Goal: Task Accomplishment & Management: Manage account settings

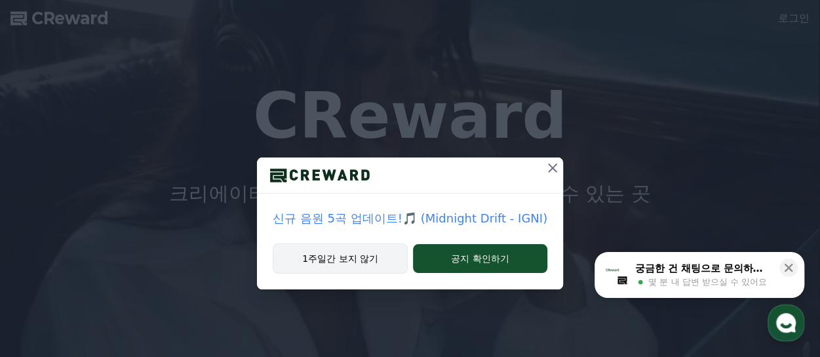
click at [381, 262] on button "1주일간 보지 않기" at bounding box center [340, 258] width 135 height 30
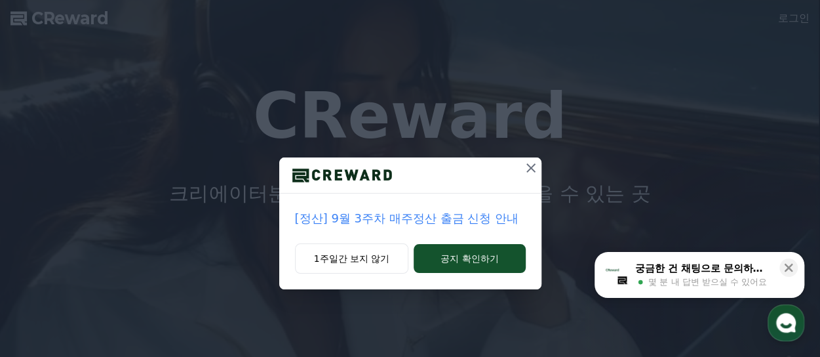
click at [533, 165] on icon at bounding box center [530, 167] width 9 height 9
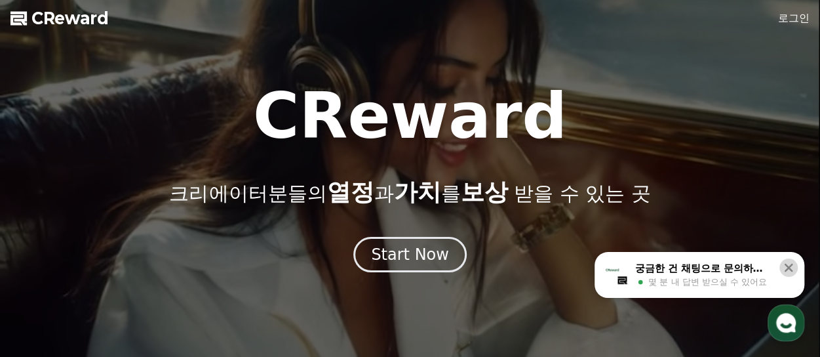
click at [787, 265] on icon at bounding box center [789, 268] width 9 height 9
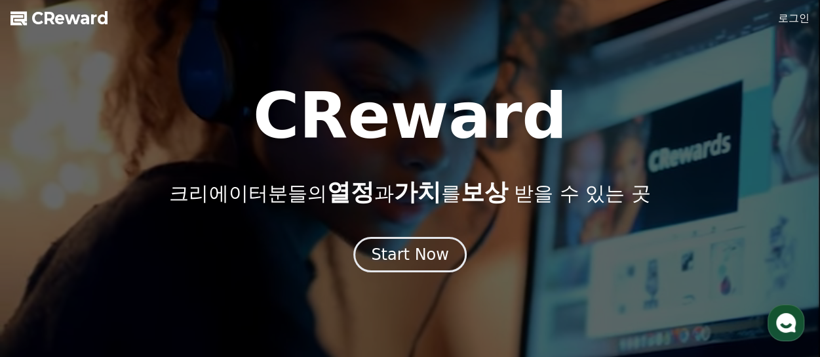
click at [794, 20] on link "로그인" at bounding box center [793, 18] width 31 height 16
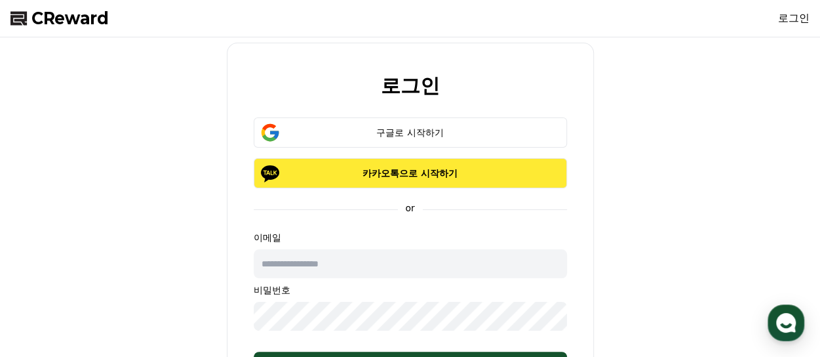
click at [498, 173] on p "카카오톡으로 시작하기" at bounding box center [410, 172] width 275 height 13
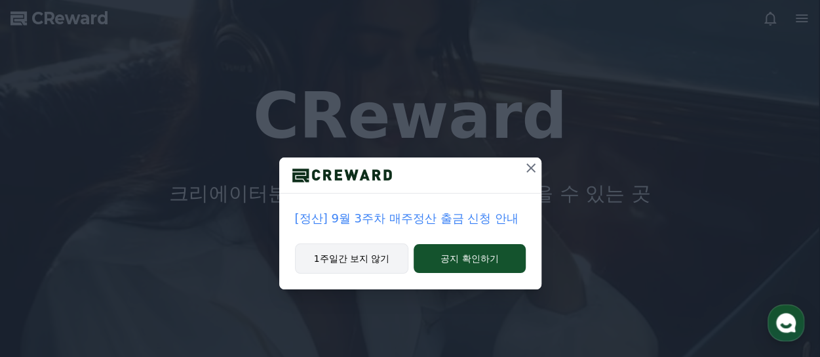
click at [349, 252] on button "1주일간 보지 않기" at bounding box center [352, 258] width 114 height 30
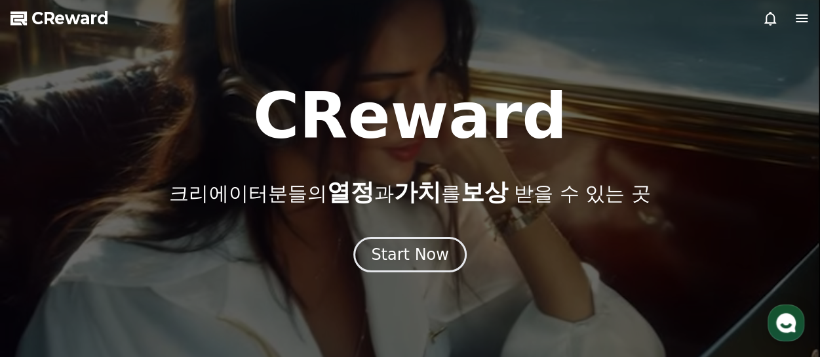
click at [798, 16] on icon at bounding box center [802, 18] width 16 height 16
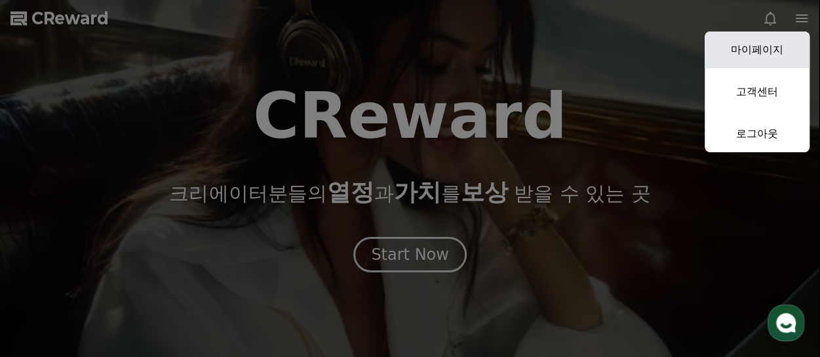
click at [779, 46] on link "마이페이지" at bounding box center [757, 49] width 105 height 37
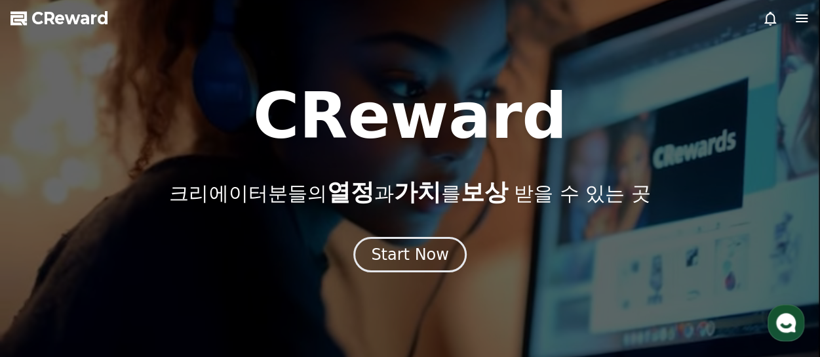
select select "**********"
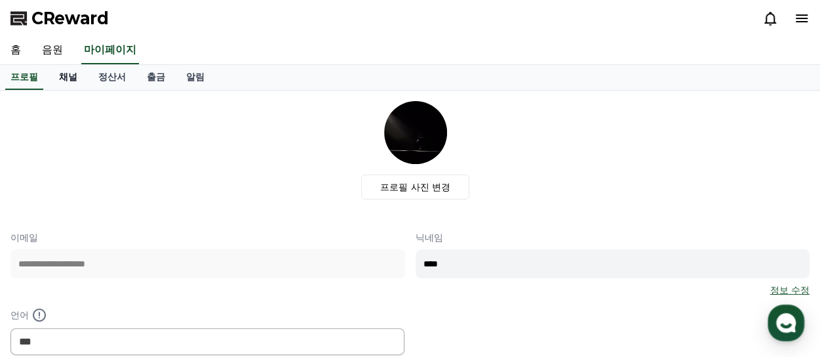
click at [60, 78] on link "채널" at bounding box center [68, 77] width 39 height 25
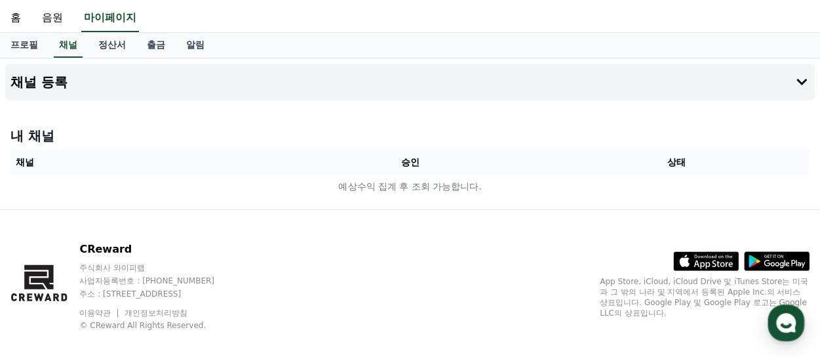
scroll to position [47, 0]
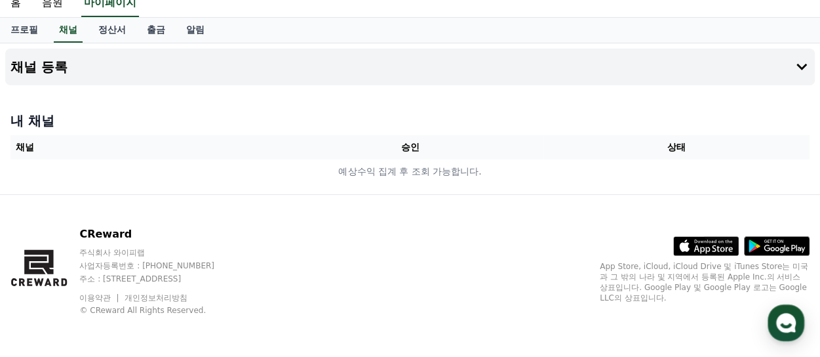
click at [288, 145] on th "승인" at bounding box center [410, 147] width 266 height 24
click at [798, 63] on icon at bounding box center [802, 67] width 16 height 16
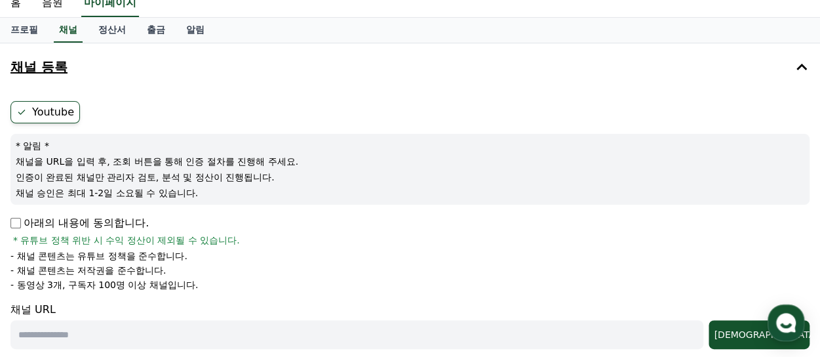
scroll to position [113, 0]
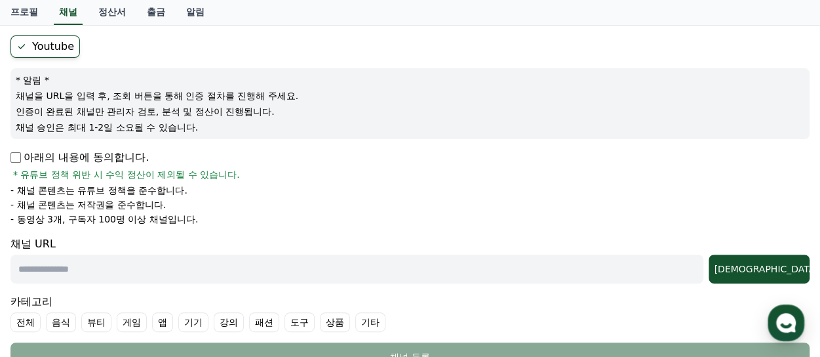
click at [13, 163] on p "아래의 내용에 동의합니다." at bounding box center [79, 157] width 138 height 16
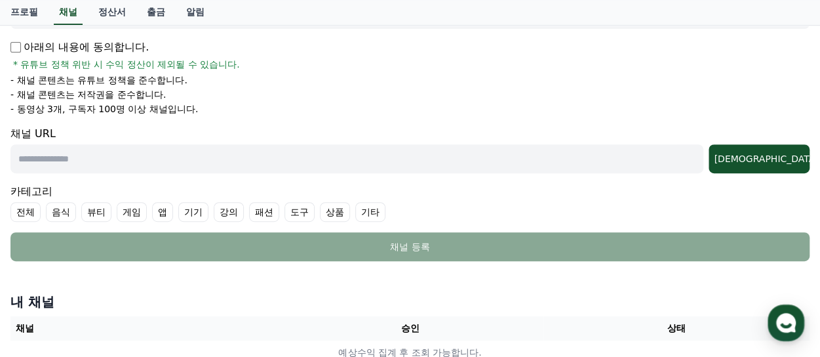
scroll to position [206, 0]
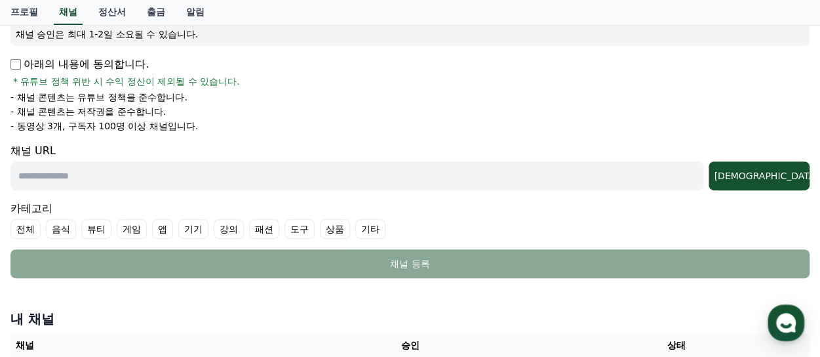
click at [169, 172] on input "text" at bounding box center [356, 175] width 693 height 29
paste input "**********"
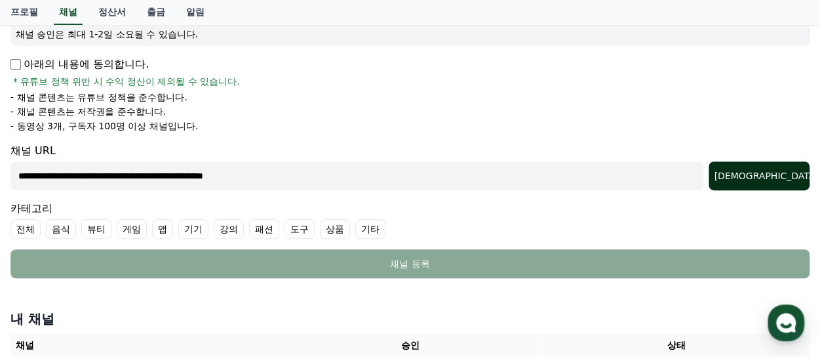
type input "**********"
click at [767, 173] on div "조회" at bounding box center [759, 175] width 90 height 13
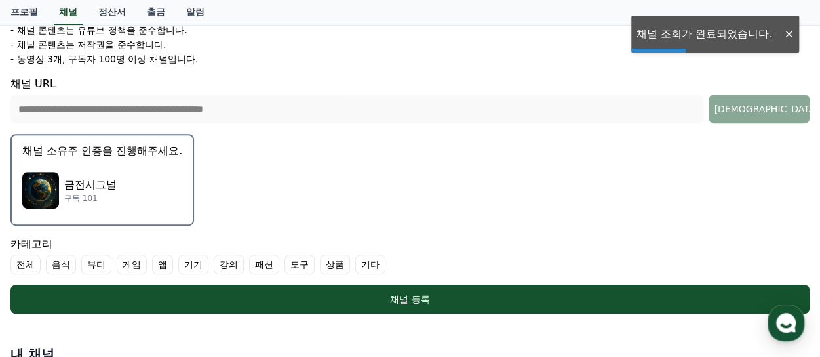
scroll to position [337, 0]
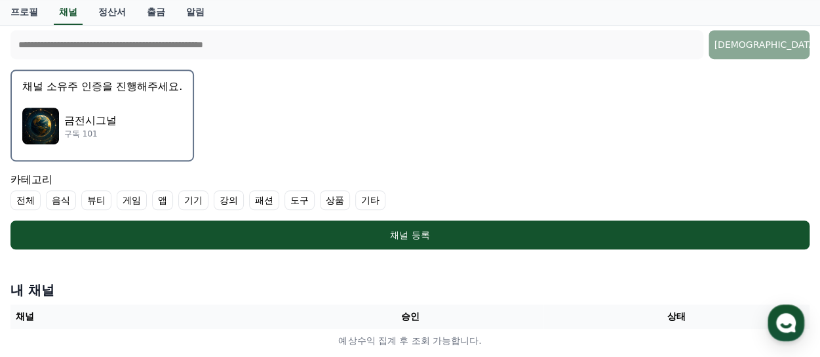
click at [364, 199] on label "기타" at bounding box center [370, 200] width 30 height 20
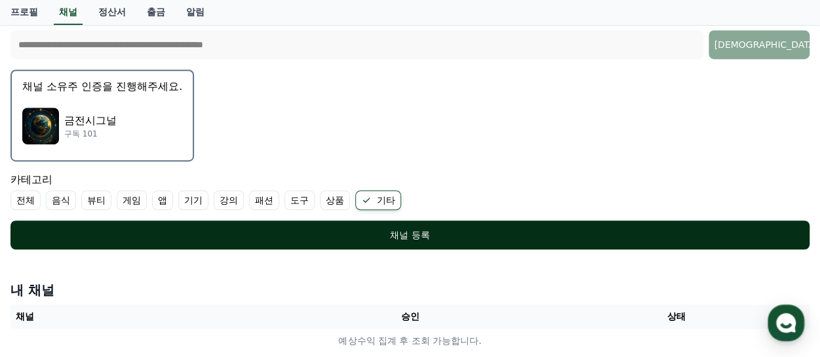
scroll to position [402, 0]
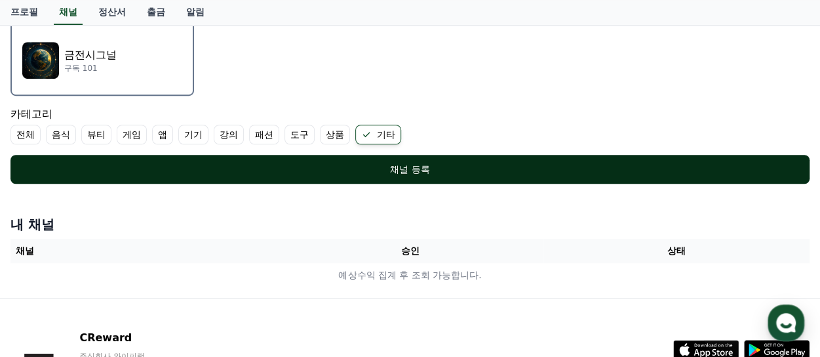
click at [387, 169] on div "채널 등록" at bounding box center [410, 169] width 747 height 13
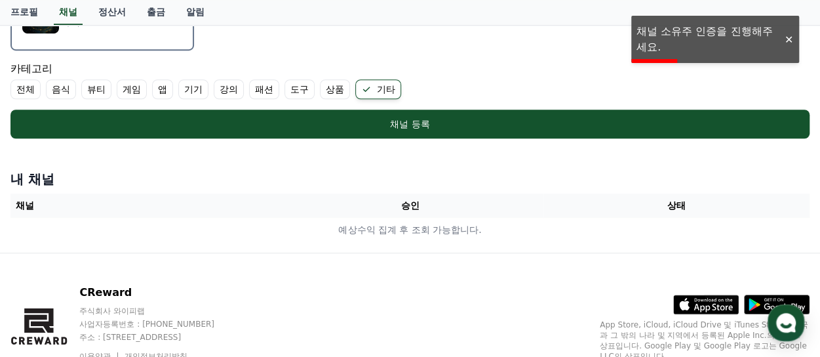
scroll to position [468, 0]
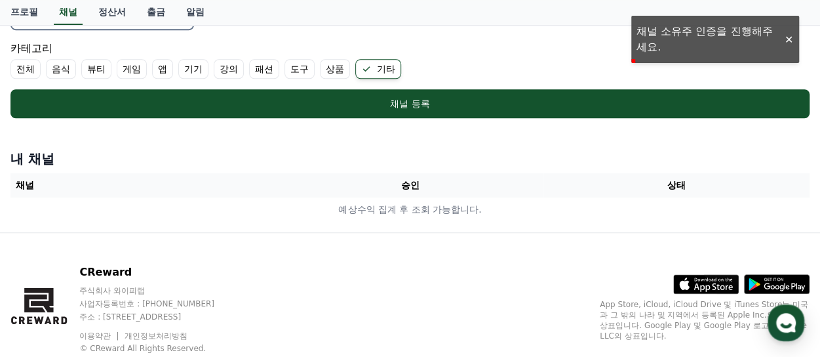
click at [673, 41] on div "카테고리 전체 음식 뷰티 게임 앱 기기 강의 패션 도구 상품 기타" at bounding box center [409, 60] width 799 height 38
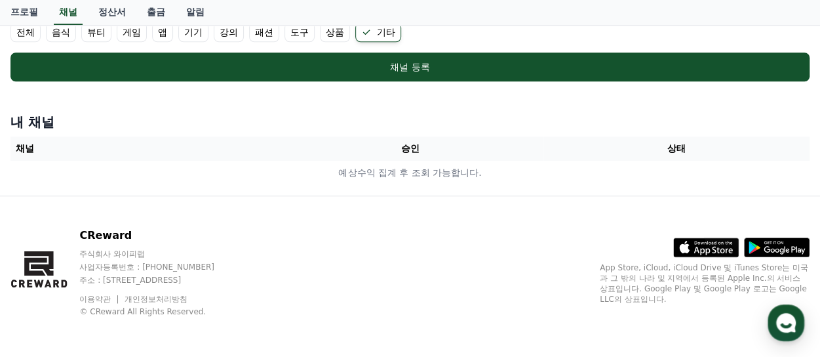
scroll to position [374, 0]
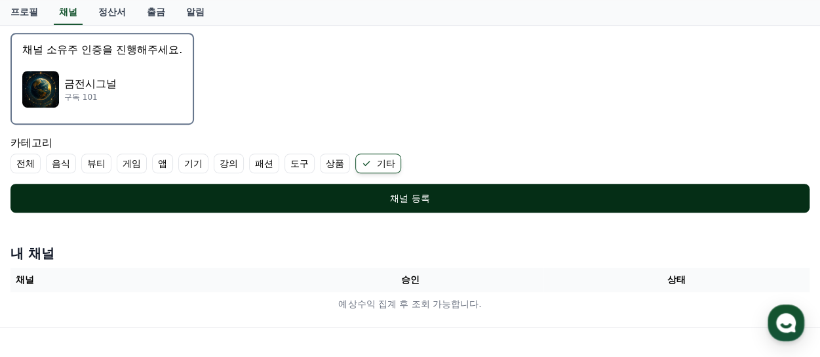
click at [336, 191] on div "채널 등록" at bounding box center [410, 197] width 747 height 13
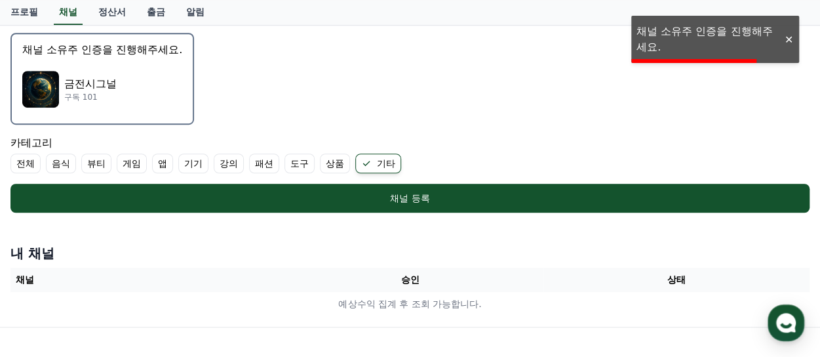
click at [87, 86] on p "금전시그널" at bounding box center [90, 84] width 52 height 16
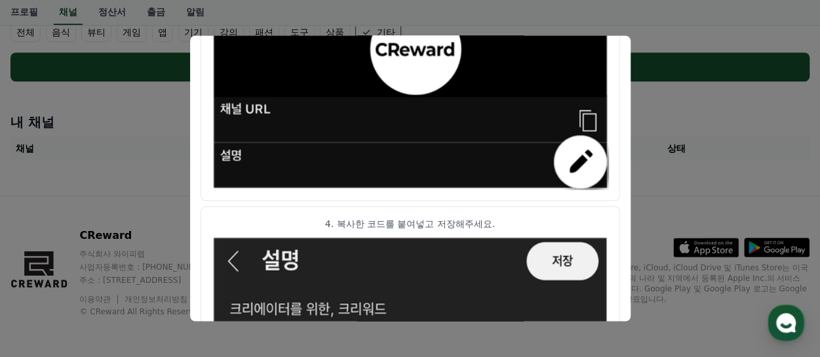
scroll to position [712, 0]
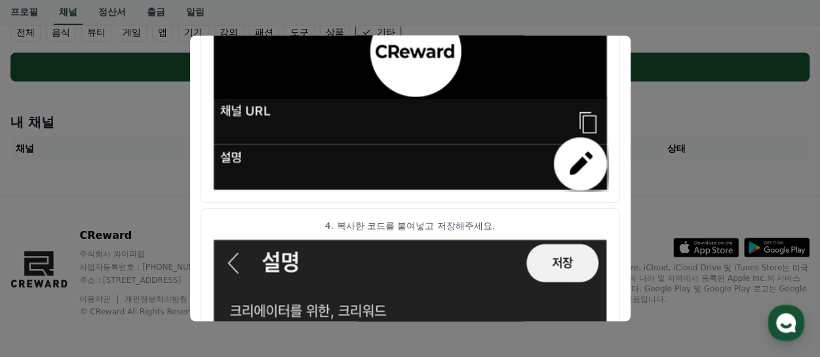
click at [587, 120] on img "modal" at bounding box center [410, 76] width 397 height 231
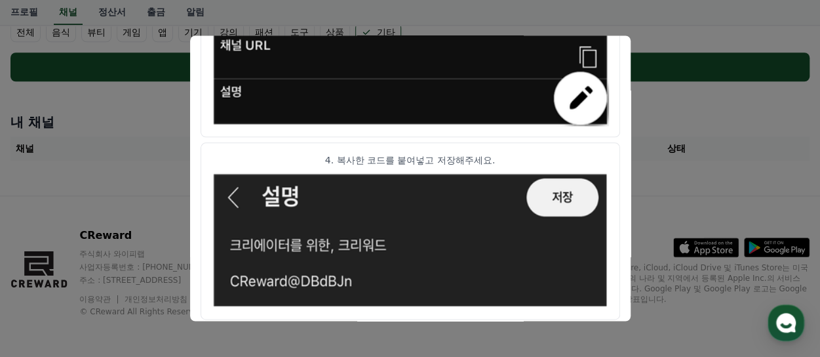
click at [118, 203] on button "close modal" at bounding box center [410, 178] width 820 height 357
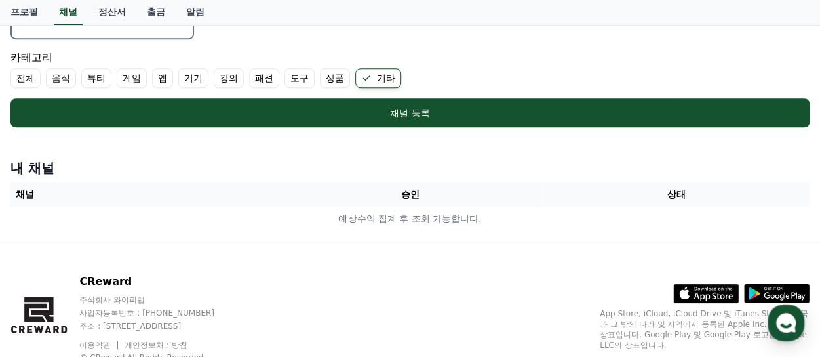
scroll to position [439, 0]
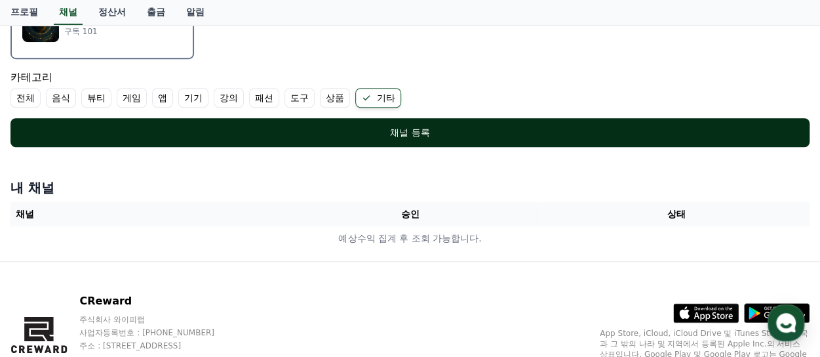
click at [420, 138] on button "채널 등록" at bounding box center [409, 132] width 799 height 29
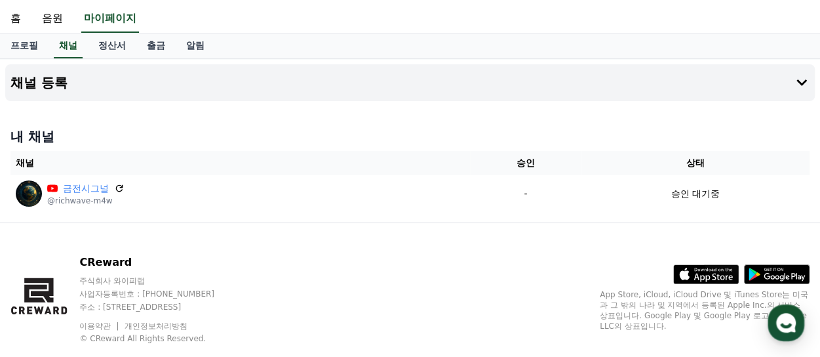
scroll to position [60, 0]
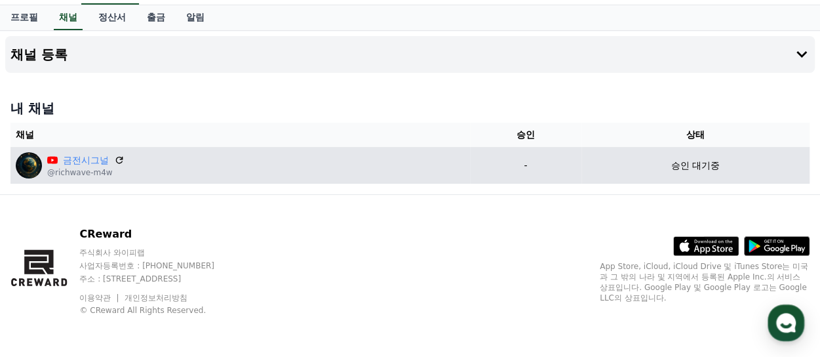
click at [174, 171] on div "금전시그널 @richwave-m4w" at bounding box center [240, 165] width 449 height 26
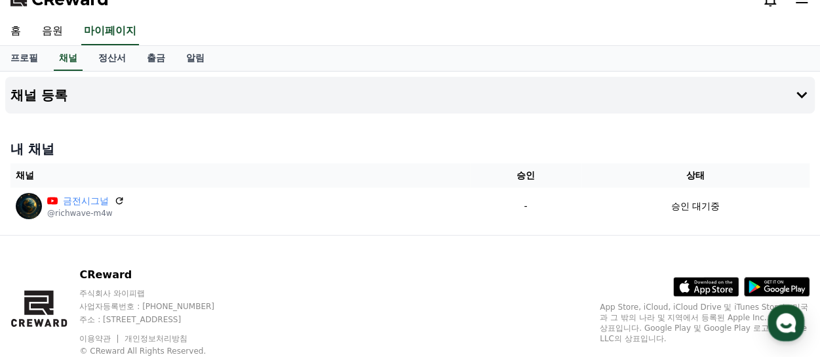
scroll to position [0, 0]
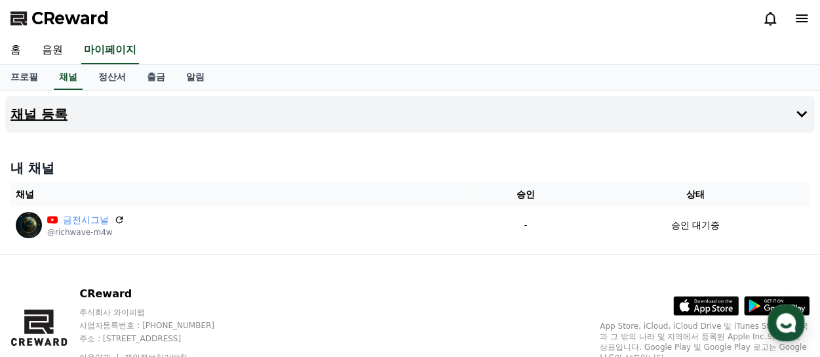
click at [264, 116] on button "채널 등록" at bounding box center [410, 114] width 810 height 37
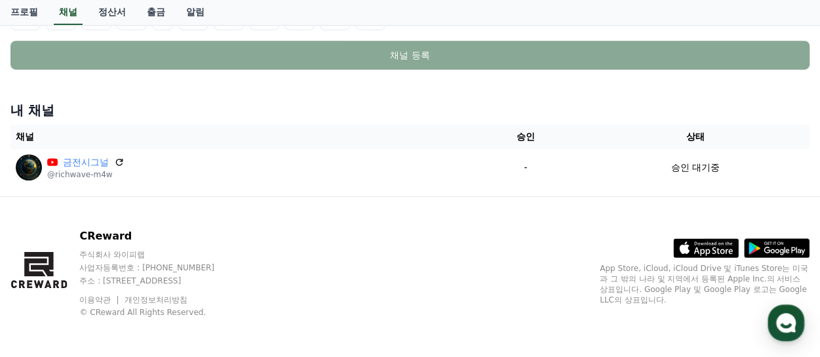
scroll to position [416, 0]
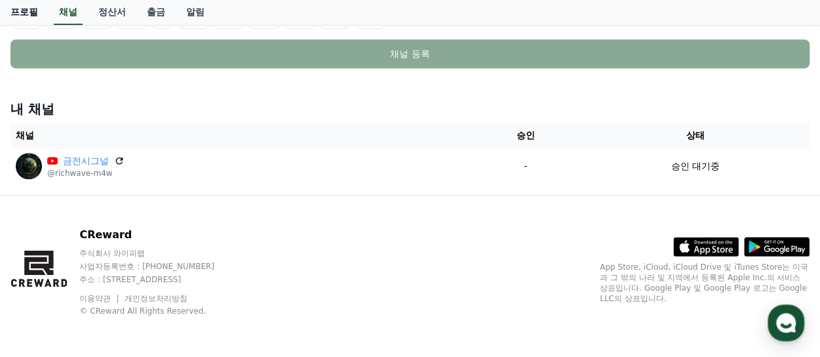
click at [28, 11] on link "프로필" at bounding box center [24, 12] width 49 height 25
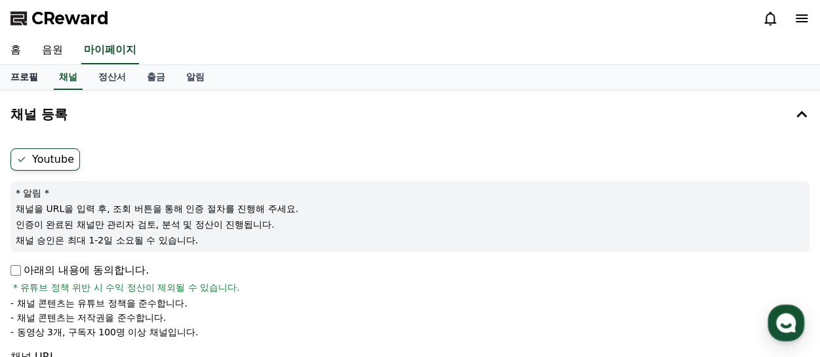
select select "**********"
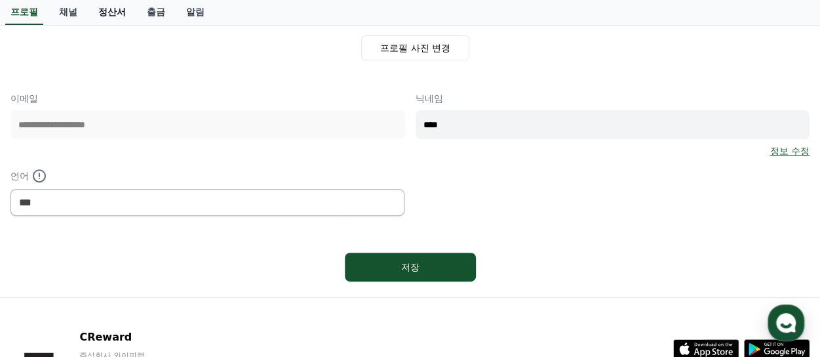
scroll to position [45, 0]
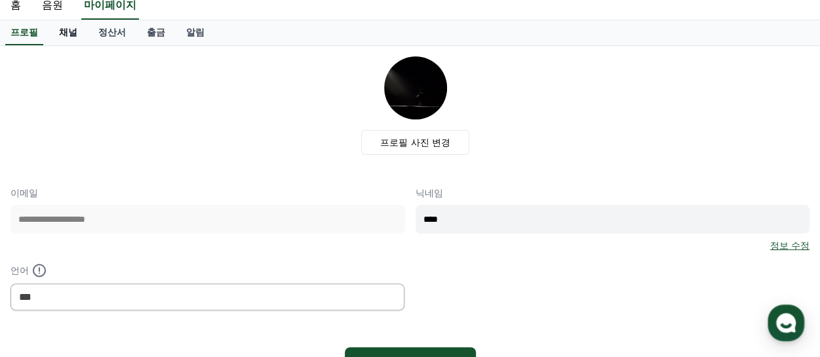
click at [73, 36] on link "채널" at bounding box center [68, 32] width 39 height 25
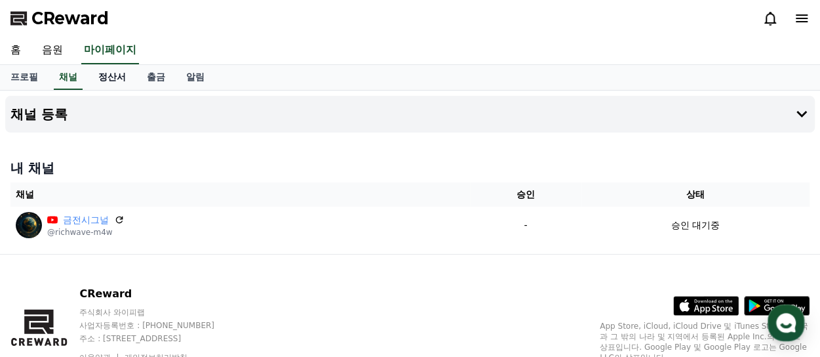
click at [123, 71] on link "정산서" at bounding box center [112, 77] width 49 height 25
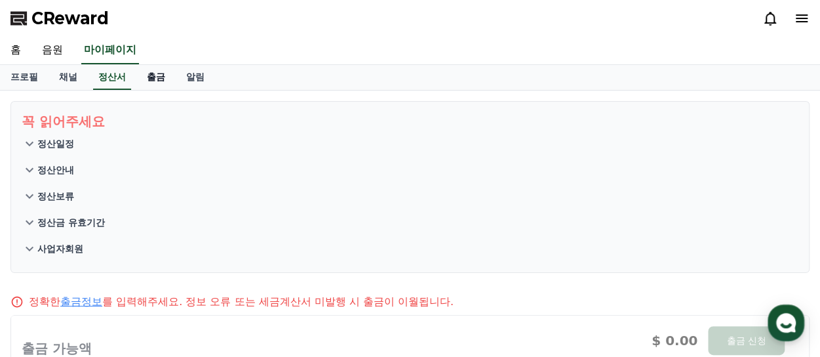
click at [153, 77] on link "출금" at bounding box center [155, 77] width 39 height 25
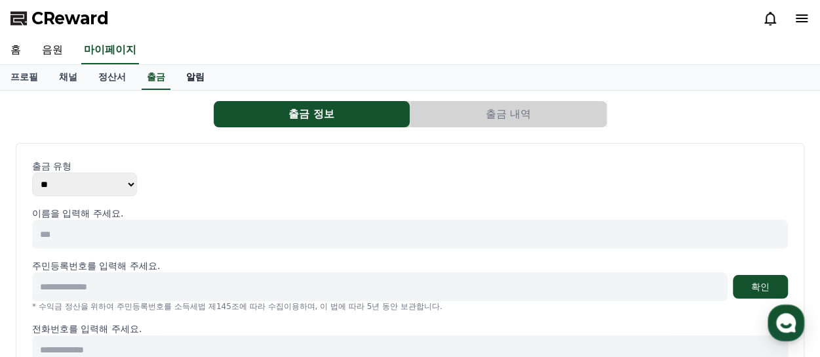
click at [190, 81] on link "알림" at bounding box center [195, 77] width 39 height 25
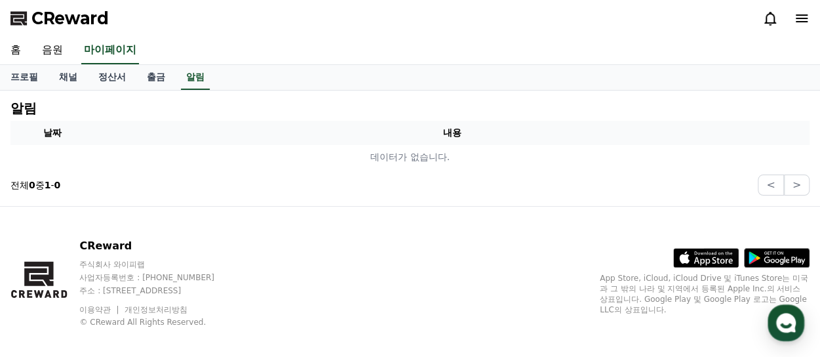
click at [75, 19] on span "CReward" at bounding box center [69, 18] width 77 height 21
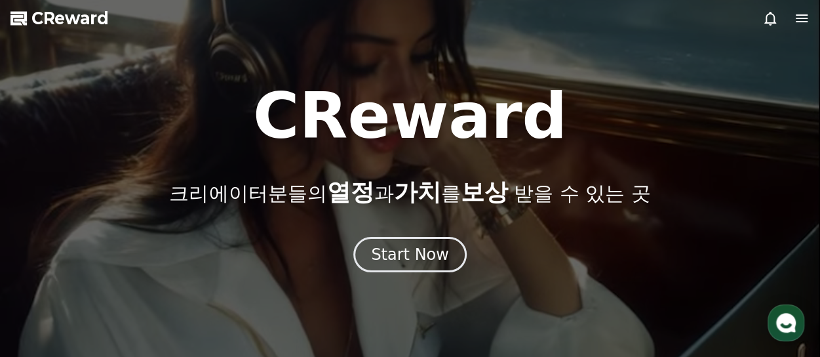
click at [798, 14] on icon at bounding box center [802, 18] width 12 height 8
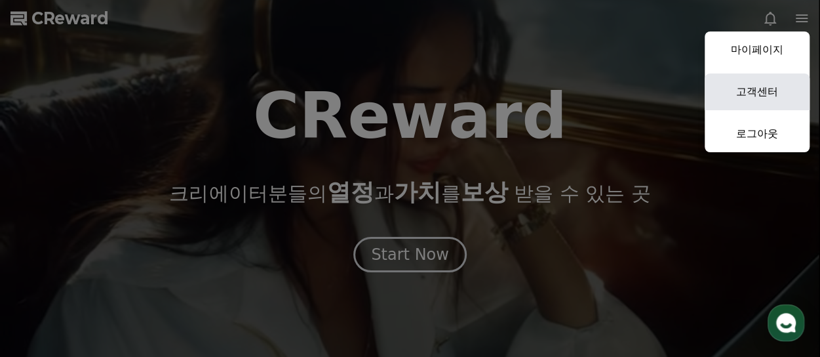
click at [770, 86] on link "고객센터" at bounding box center [757, 91] width 105 height 37
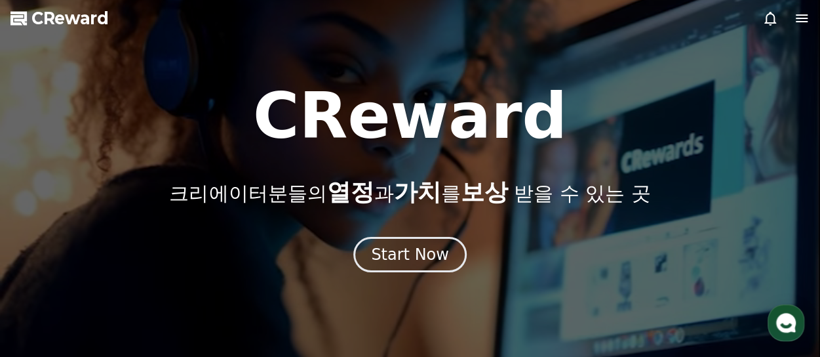
click at [803, 21] on icon at bounding box center [802, 18] width 12 height 8
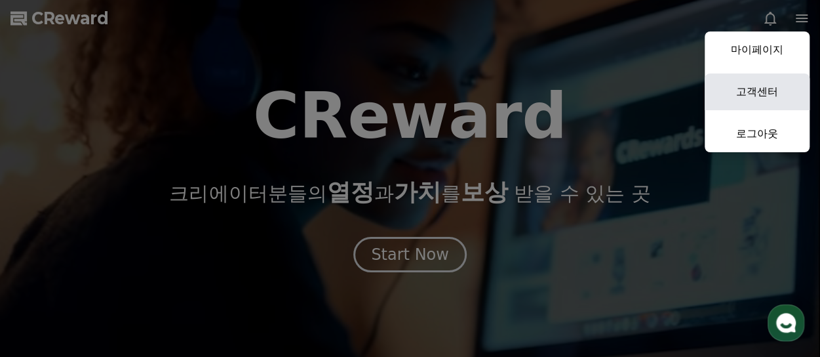
click at [765, 93] on link "고객센터" at bounding box center [757, 91] width 105 height 37
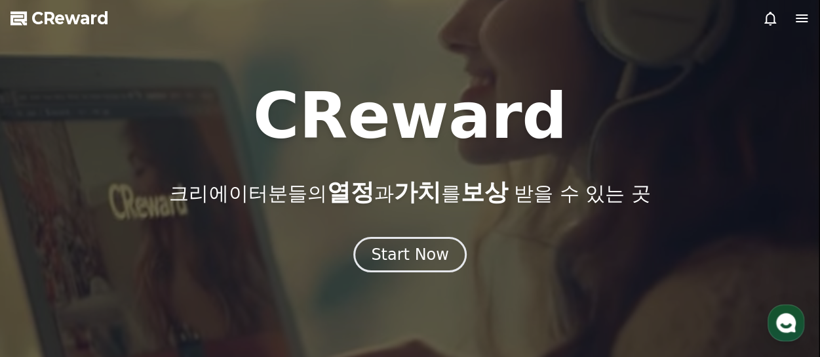
click at [805, 21] on icon at bounding box center [802, 18] width 12 height 8
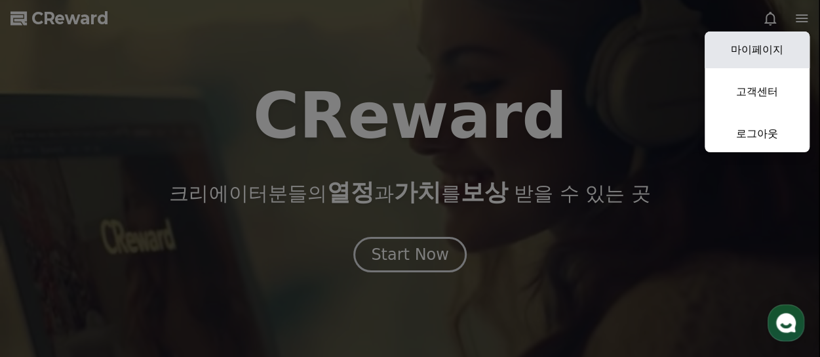
click at [770, 54] on link "마이페이지" at bounding box center [757, 49] width 105 height 37
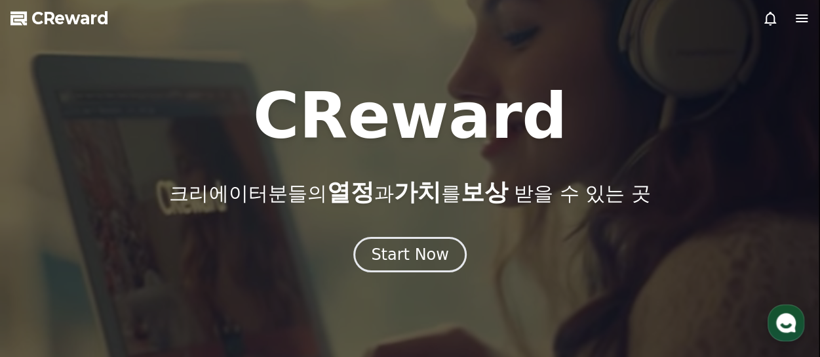
select select "**********"
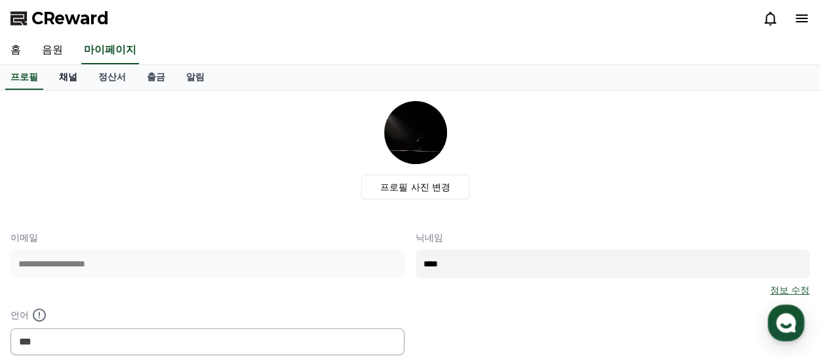
click at [67, 82] on link "채널" at bounding box center [68, 77] width 39 height 25
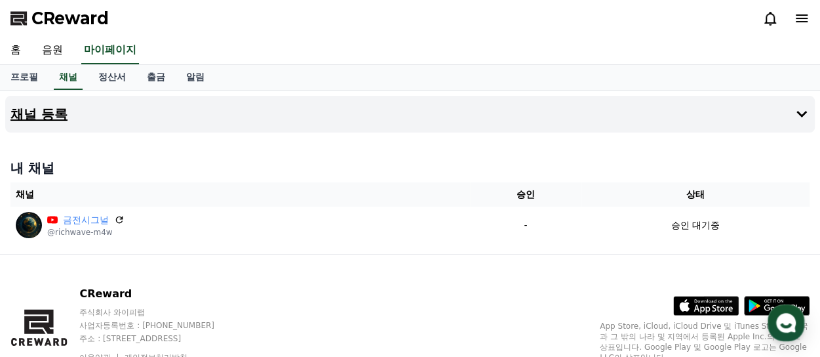
click at [273, 111] on button "채널 등록" at bounding box center [410, 114] width 810 height 37
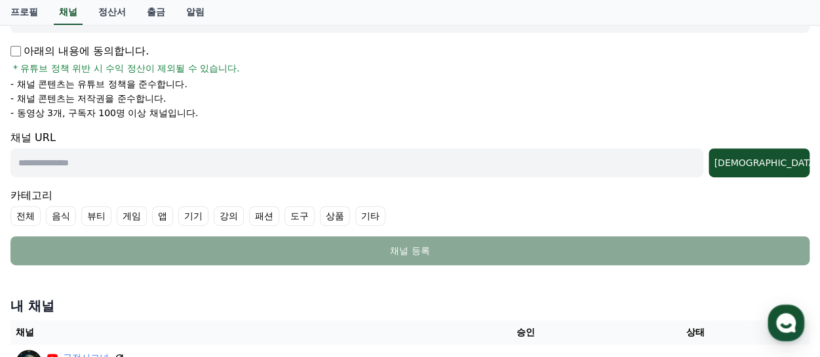
scroll to position [88, 0]
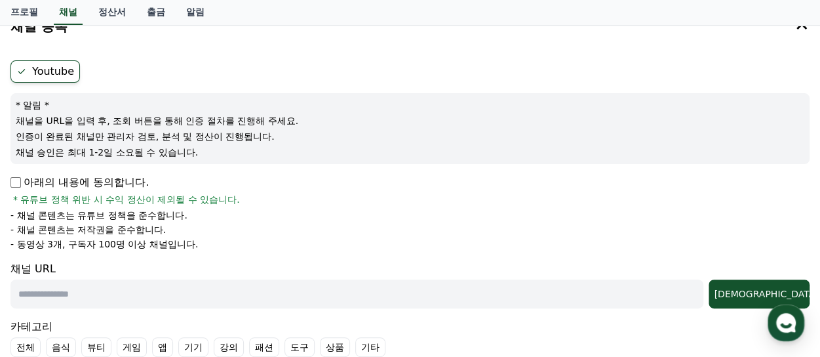
click at [80, 296] on input "text" at bounding box center [356, 293] width 693 height 29
paste input "**********"
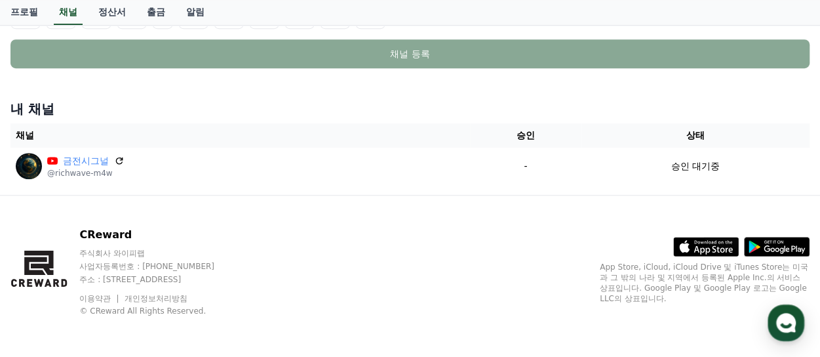
scroll to position [284, 0]
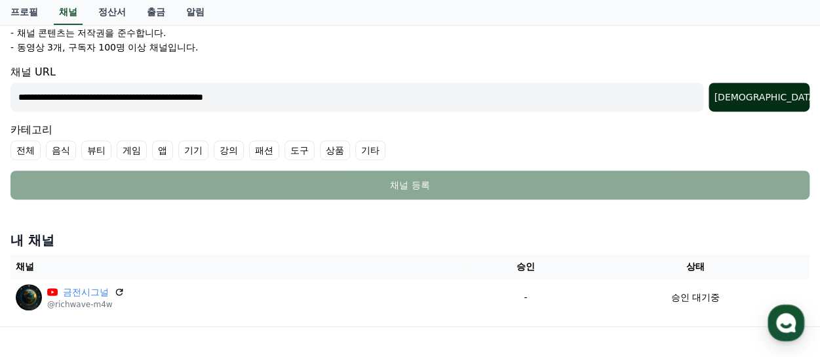
type input "**********"
click at [779, 90] on div "조회" at bounding box center [759, 96] width 90 height 13
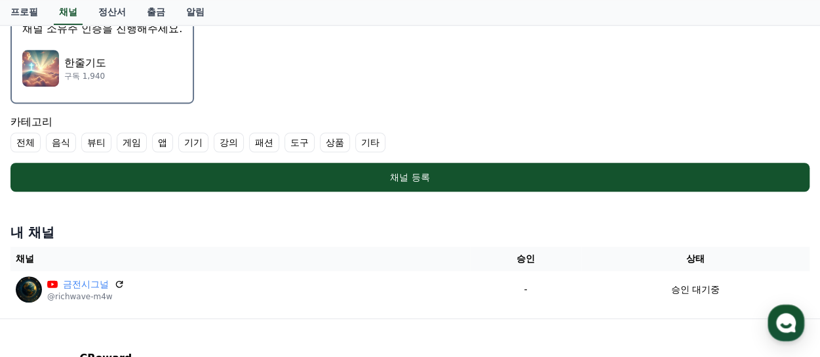
scroll to position [416, 0]
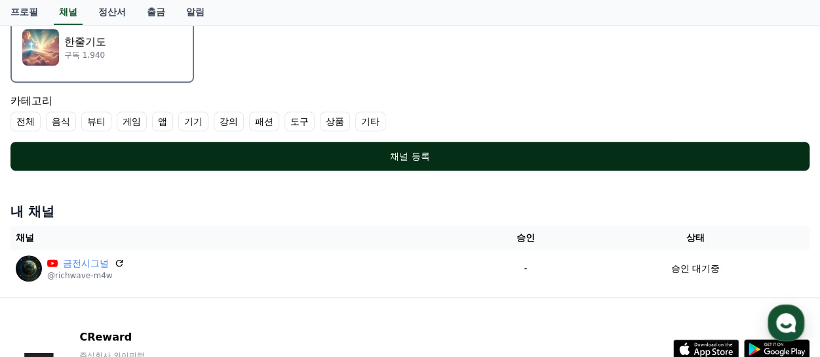
click at [390, 157] on div "채널 등록" at bounding box center [410, 155] width 747 height 13
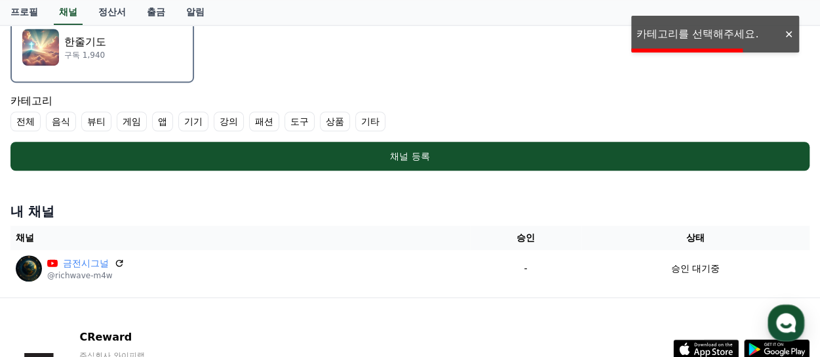
click at [368, 122] on label "기타" at bounding box center [370, 121] width 30 height 20
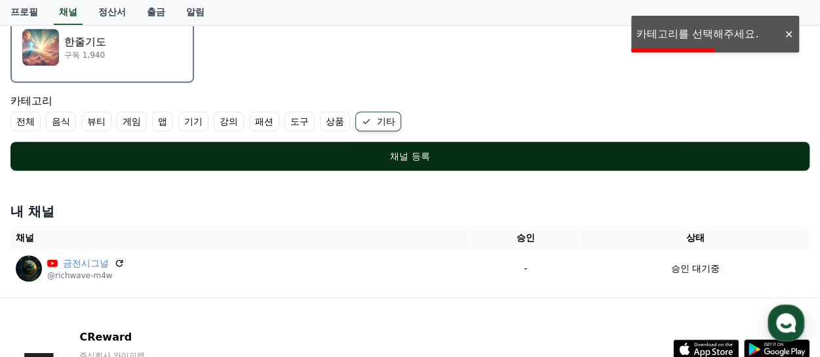
click at [420, 155] on div "채널 등록" at bounding box center [410, 155] width 747 height 13
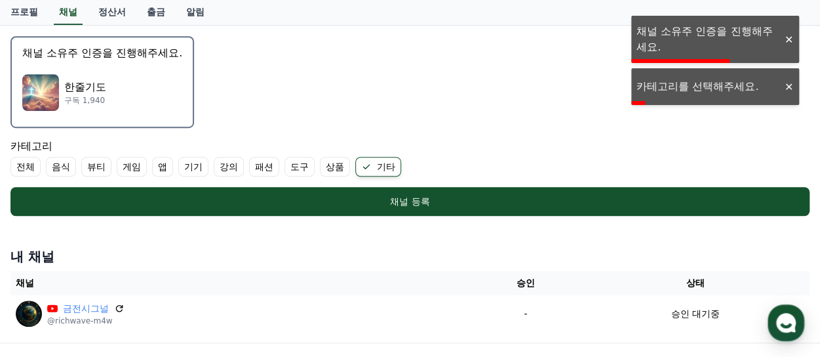
scroll to position [350, 0]
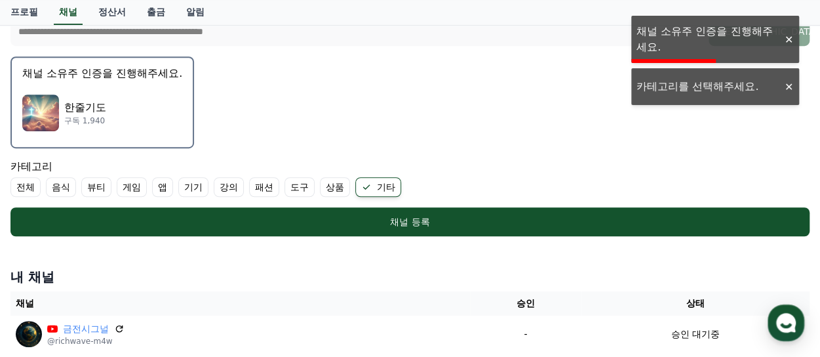
click at [149, 111] on div "한줄기도 구독 1,940" at bounding box center [102, 113] width 160 height 52
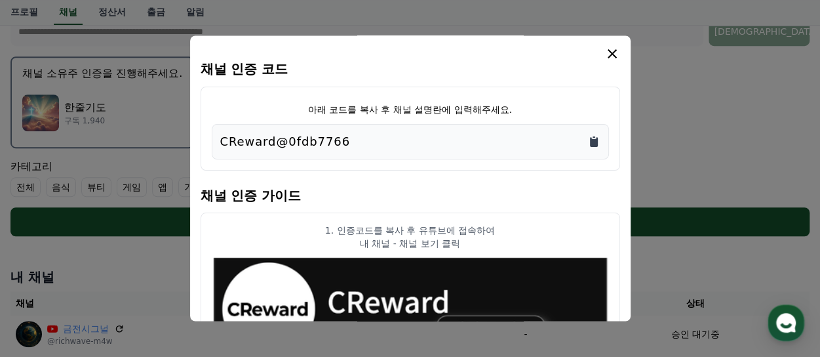
click at [592, 141] on icon "Copy to clipboard" at bounding box center [594, 142] width 8 height 10
click at [613, 53] on icon "modal" at bounding box center [612, 53] width 9 height 9
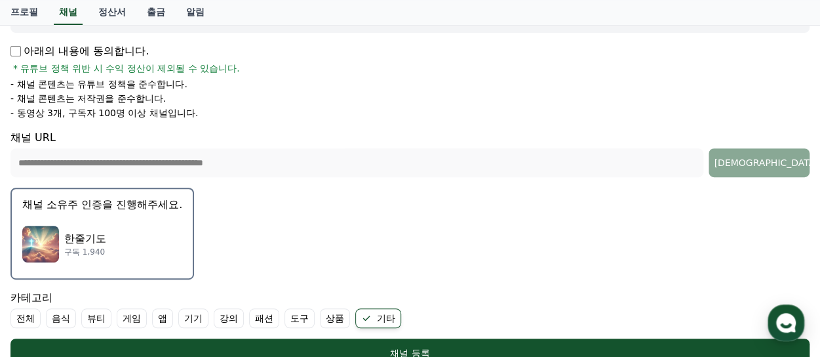
scroll to position [284, 0]
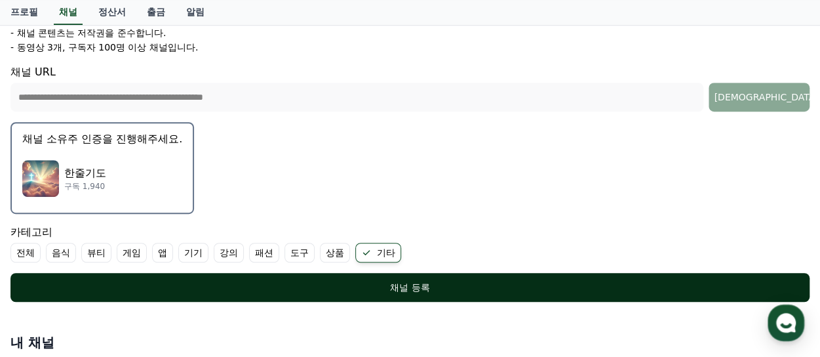
click at [412, 288] on div "채널 등록" at bounding box center [410, 287] width 747 height 13
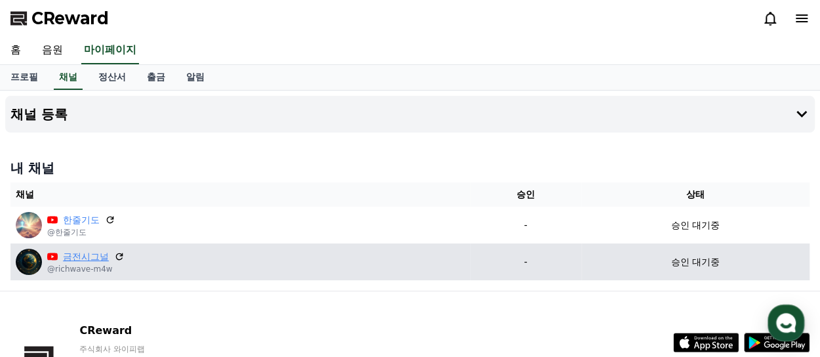
click at [79, 256] on link "금전시그널" at bounding box center [86, 257] width 46 height 14
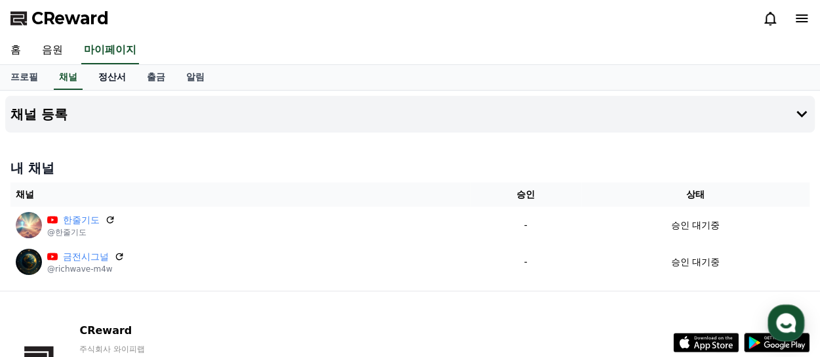
click at [117, 74] on link "정산서" at bounding box center [112, 77] width 49 height 25
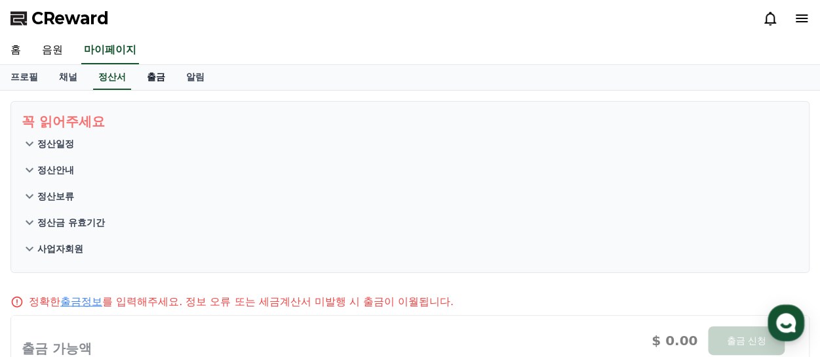
click at [151, 83] on link "출금" at bounding box center [155, 77] width 39 height 25
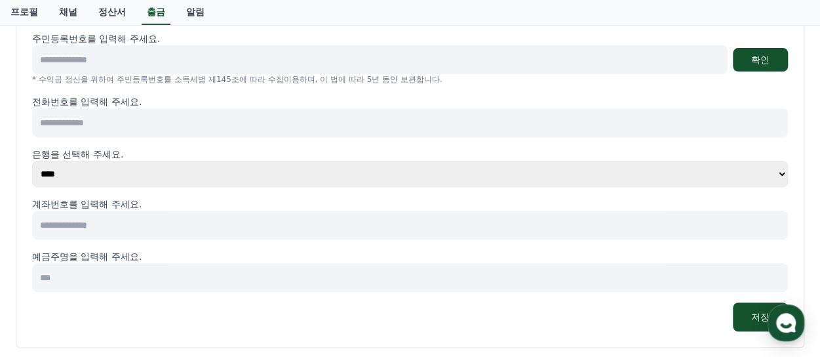
scroll to position [66, 0]
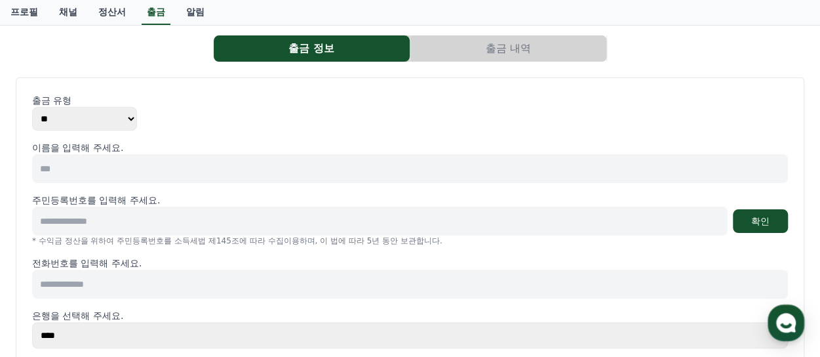
click at [92, 125] on select "** ***" at bounding box center [84, 119] width 105 height 24
click at [32, 107] on select "** ***" at bounding box center [84, 119] width 105 height 24
click at [115, 172] on input at bounding box center [410, 168] width 756 height 29
type input "***"
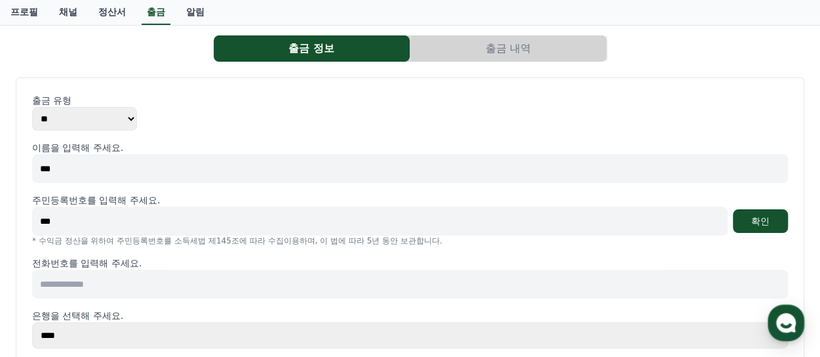
type input "***"
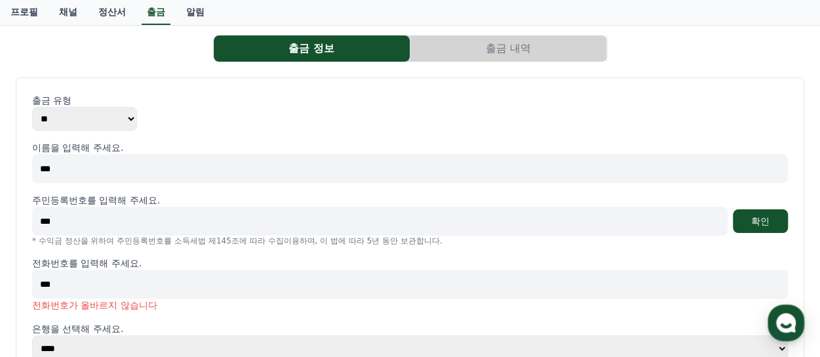
click at [146, 218] on input "***" at bounding box center [379, 220] width 695 height 29
click at [281, 138] on div "출금 유형 ** *** 이름을 입력해 주세요. *** 주민등록번호를 입력해 주세요. *** 확인 * 수익금 정산을 위하여 주민등록번호를 소득세…" at bounding box center [410, 300] width 756 height 412
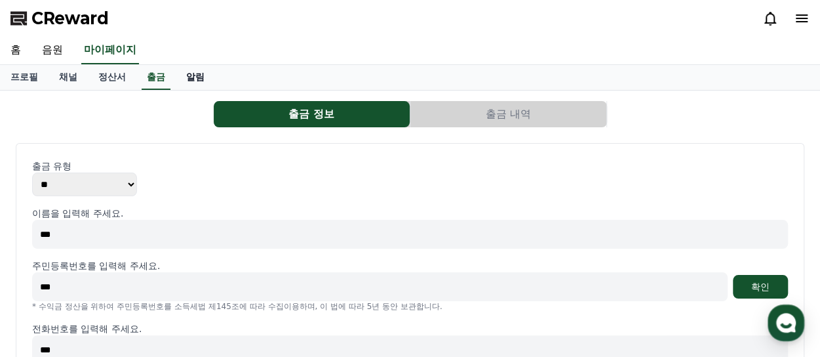
click at [199, 73] on link "알림" at bounding box center [195, 77] width 39 height 25
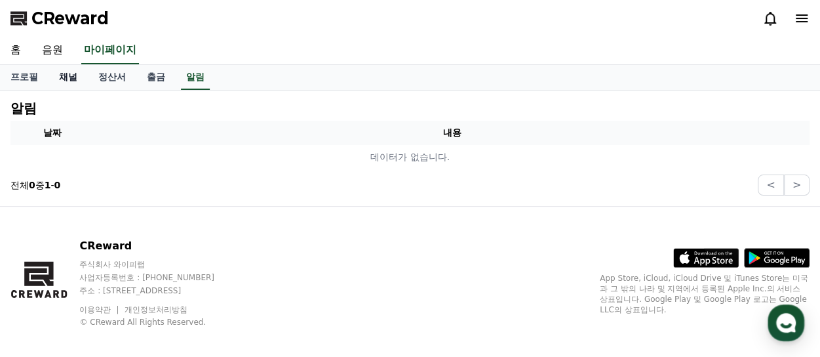
click at [69, 81] on link "채널" at bounding box center [68, 77] width 39 height 25
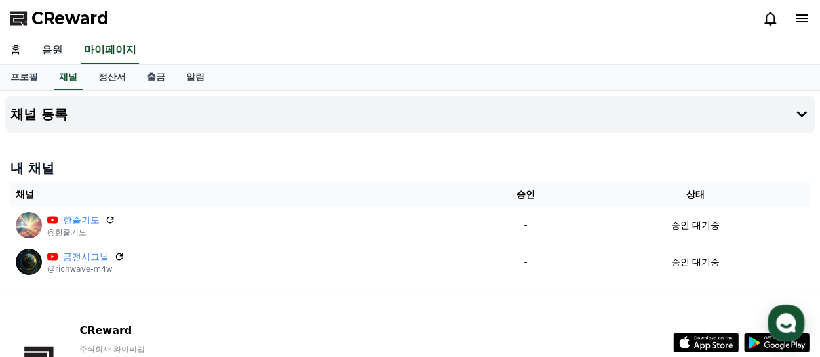
click at [52, 50] on link "음원" at bounding box center [52, 51] width 42 height 28
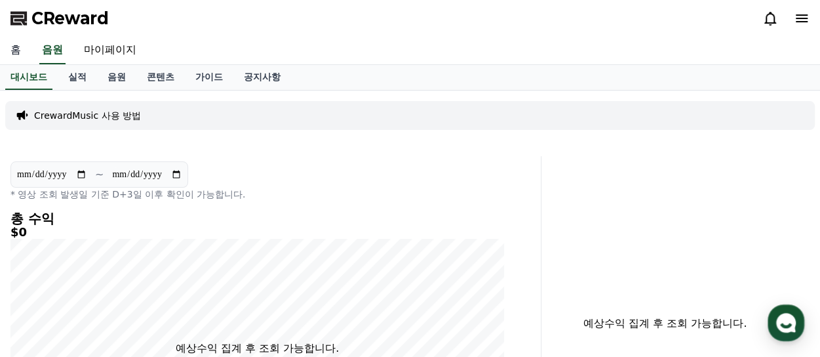
click at [12, 52] on link "홈" at bounding box center [15, 51] width 31 height 28
